Goal: Find specific page/section: Find specific page/section

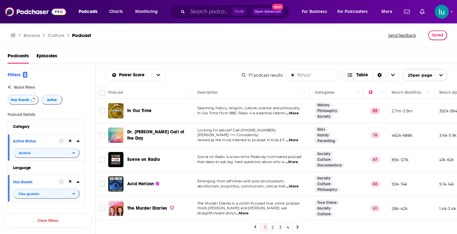
click at [293, 164] on span "...More" at bounding box center [291, 162] width 13 height 5
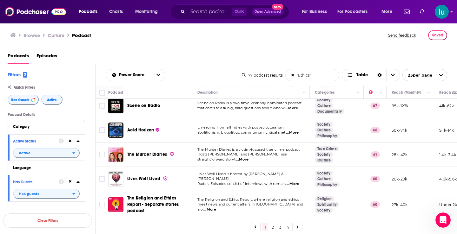
scroll to position [67, 0]
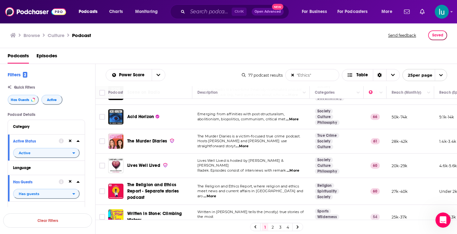
click at [297, 168] on span "...More" at bounding box center [292, 170] width 13 height 5
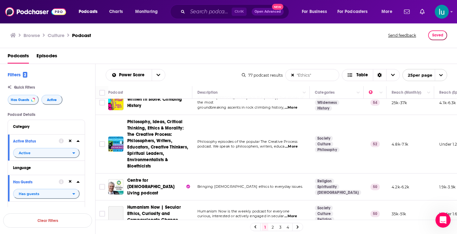
scroll to position [188, 0]
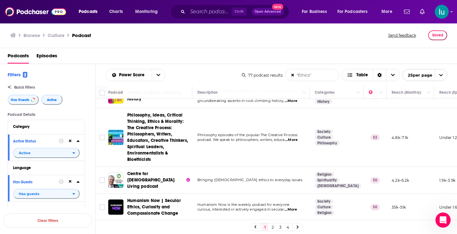
click at [293, 141] on span "...More" at bounding box center [291, 140] width 13 height 5
